Goal: Check status: Check status

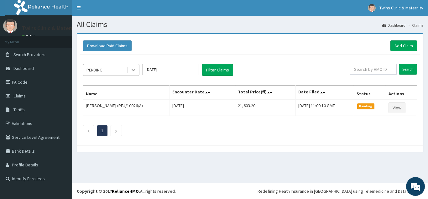
click at [134, 69] on icon at bounding box center [133, 70] width 6 height 6
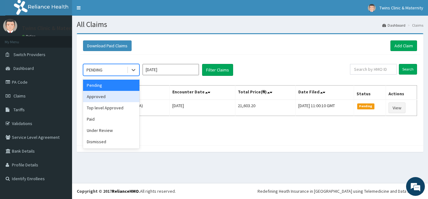
click at [129, 100] on div "Approved" at bounding box center [111, 96] width 56 height 11
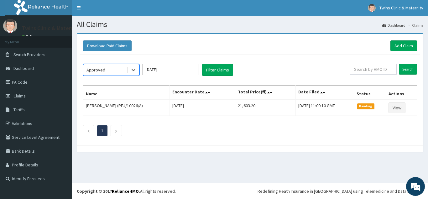
click at [187, 71] on input "Aug 2025" at bounding box center [170, 69] width 56 height 11
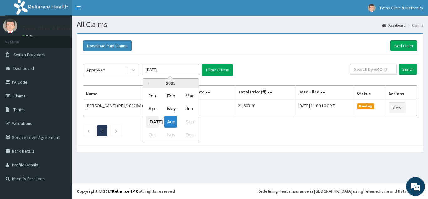
click at [153, 120] on div "[DATE]" at bounding box center [152, 122] width 13 height 12
type input "[DATE]"
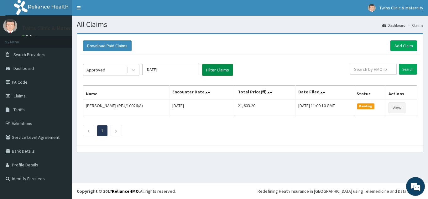
click at [211, 72] on button "Filter Claims" at bounding box center [217, 70] width 31 height 12
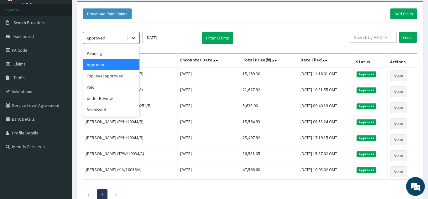
click at [134, 36] on icon at bounding box center [133, 38] width 6 height 6
click at [123, 52] on div "Pending" at bounding box center [111, 53] width 56 height 11
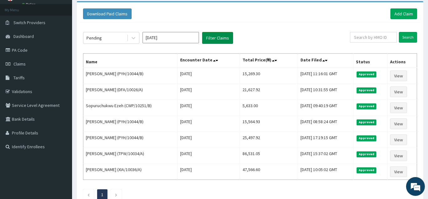
click at [226, 35] on button "Filter Claims" at bounding box center [217, 38] width 31 height 12
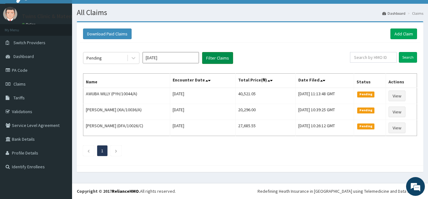
scroll to position [12, 0]
click at [132, 56] on icon at bounding box center [133, 58] width 6 height 6
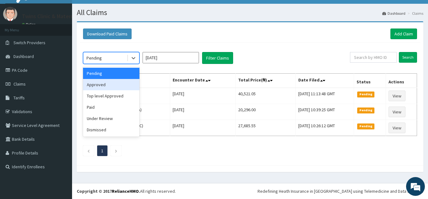
click at [121, 89] on div "Approved" at bounding box center [111, 84] width 56 height 11
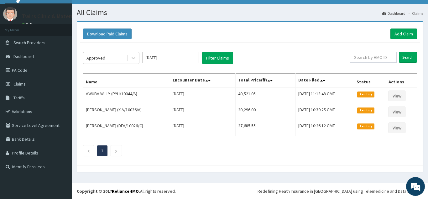
click at [151, 25] on div "Download Paid Claims Add Claim × Note you can only download claims within a max…" at bounding box center [250, 93] width 346 height 143
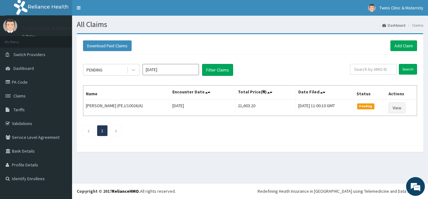
click at [181, 70] on input "Aug 2025" at bounding box center [170, 69] width 56 height 11
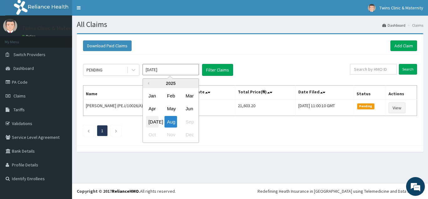
click at [156, 121] on div "Jul" at bounding box center [152, 122] width 13 height 12
type input "[DATE]"
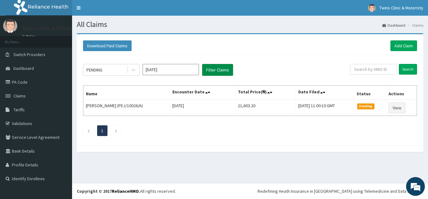
click at [221, 70] on button "Filter Claims" at bounding box center [217, 70] width 31 height 12
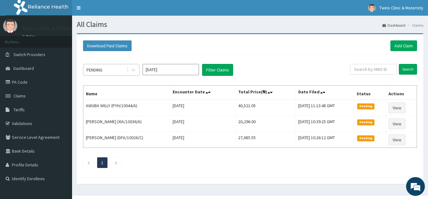
click at [125, 71] on div "PENDING" at bounding box center [105, 70] width 44 height 10
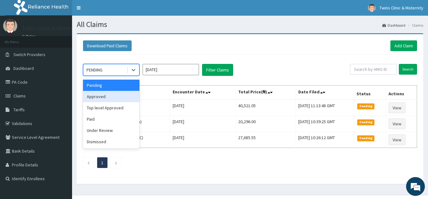
click at [119, 93] on div "Approved" at bounding box center [111, 96] width 56 height 11
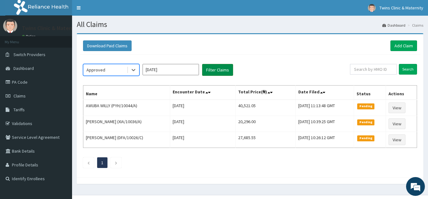
click at [218, 75] on button "Filter Claims" at bounding box center [217, 70] width 31 height 12
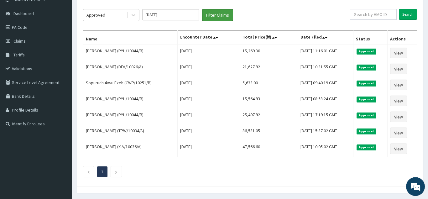
scroll to position [44, 0]
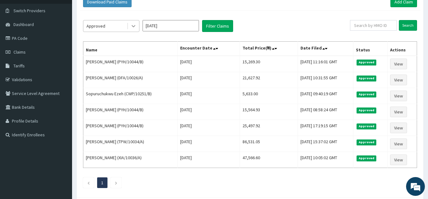
click at [135, 25] on icon at bounding box center [133, 26] width 4 height 2
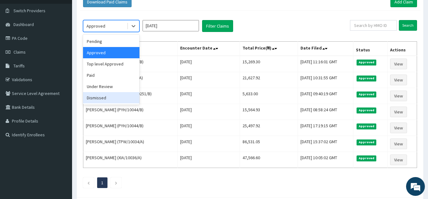
click at [120, 95] on div "Dismissed" at bounding box center [111, 97] width 56 height 11
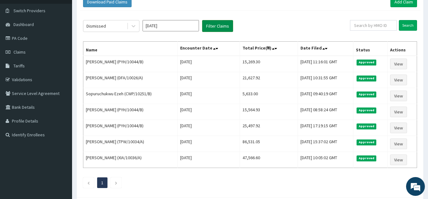
click at [205, 24] on button "Filter Claims" at bounding box center [217, 26] width 31 height 12
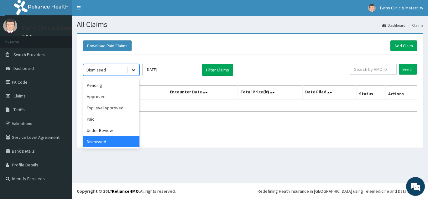
click at [134, 68] on icon at bounding box center [133, 70] width 6 height 6
click at [123, 135] on div "Under Review" at bounding box center [111, 130] width 56 height 11
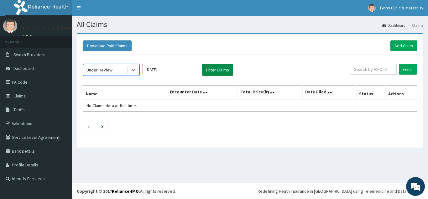
drag, startPoint x: 208, startPoint y: 67, endPoint x: 198, endPoint y: 69, distance: 10.1
click at [208, 67] on button "Filter Claims" at bounding box center [217, 70] width 31 height 12
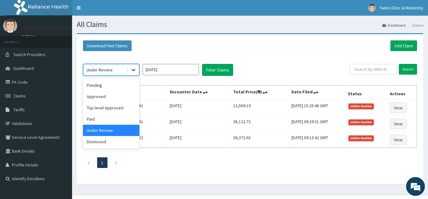
click at [136, 69] on div at bounding box center [133, 69] width 11 height 11
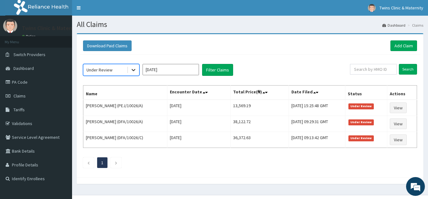
click at [136, 70] on div at bounding box center [133, 69] width 11 height 11
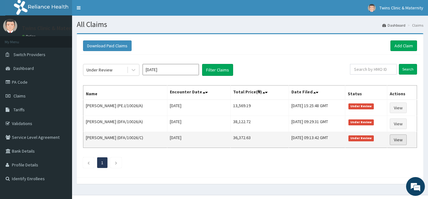
click at [406, 138] on link "View" at bounding box center [397, 139] width 17 height 11
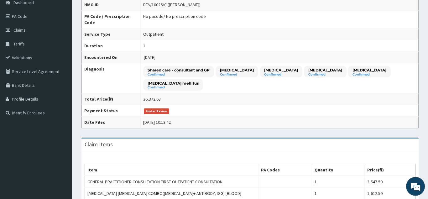
scroll to position [65, 0]
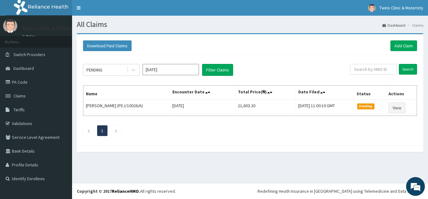
click at [160, 68] on input "[DATE]" at bounding box center [170, 69] width 56 height 11
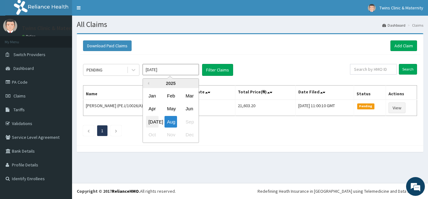
click at [148, 125] on div "[DATE]" at bounding box center [152, 122] width 13 height 12
type input "[DATE]"
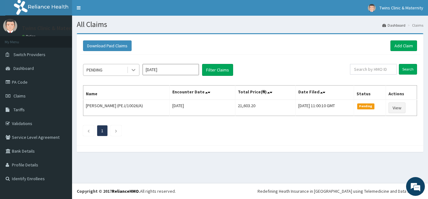
click at [129, 70] on div at bounding box center [133, 69] width 11 height 11
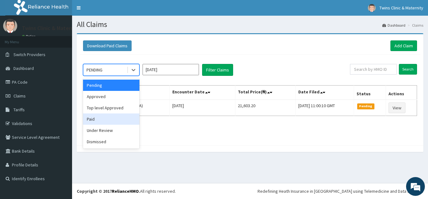
click at [122, 113] on div "Top level Approved" at bounding box center [111, 107] width 56 height 11
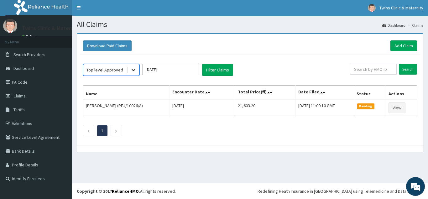
click at [132, 67] on icon at bounding box center [133, 70] width 6 height 6
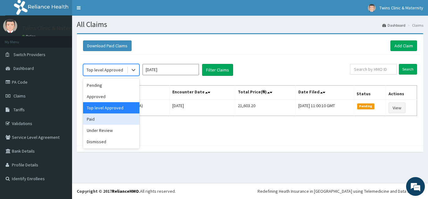
click at [122, 119] on div "Paid" at bounding box center [111, 118] width 56 height 11
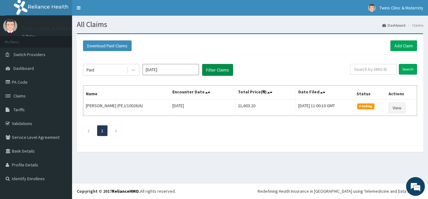
click at [230, 71] on button "Filter Claims" at bounding box center [217, 70] width 31 height 12
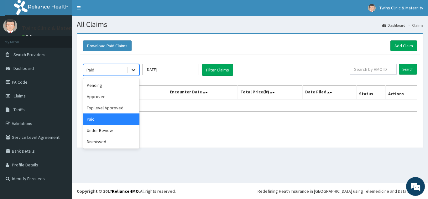
click at [133, 70] on icon at bounding box center [133, 70] width 4 height 2
click at [132, 103] on div "Top level Approved" at bounding box center [111, 107] width 56 height 11
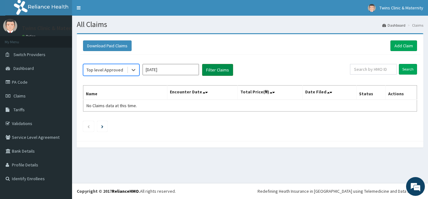
click at [216, 74] on button "Filter Claims" at bounding box center [217, 70] width 31 height 12
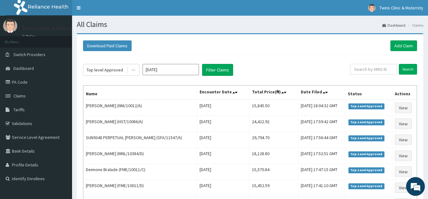
click at [308, 69] on div "Top level Approved [DATE] Filter Claims" at bounding box center [216, 70] width 267 height 12
